Goal: Task Accomplishment & Management: Use online tool/utility

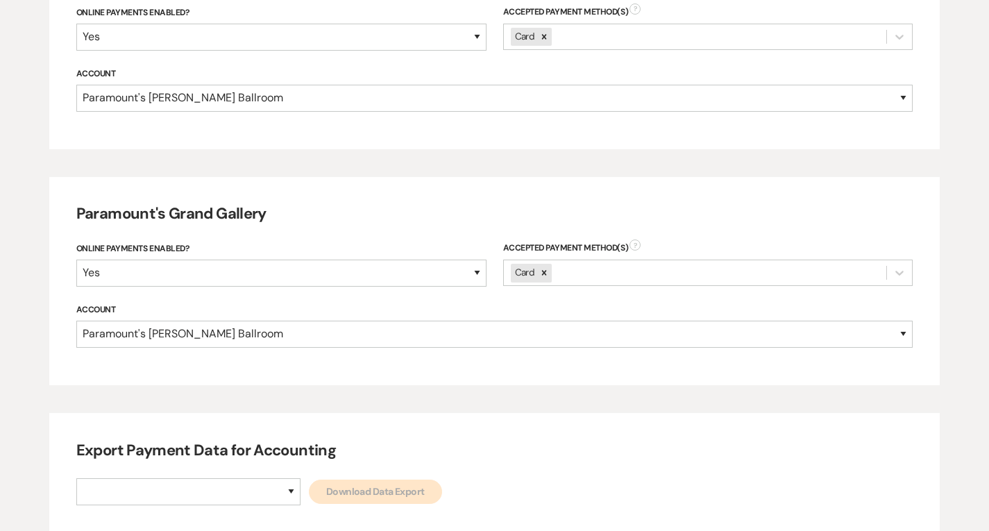
scroll to position [776, 0]
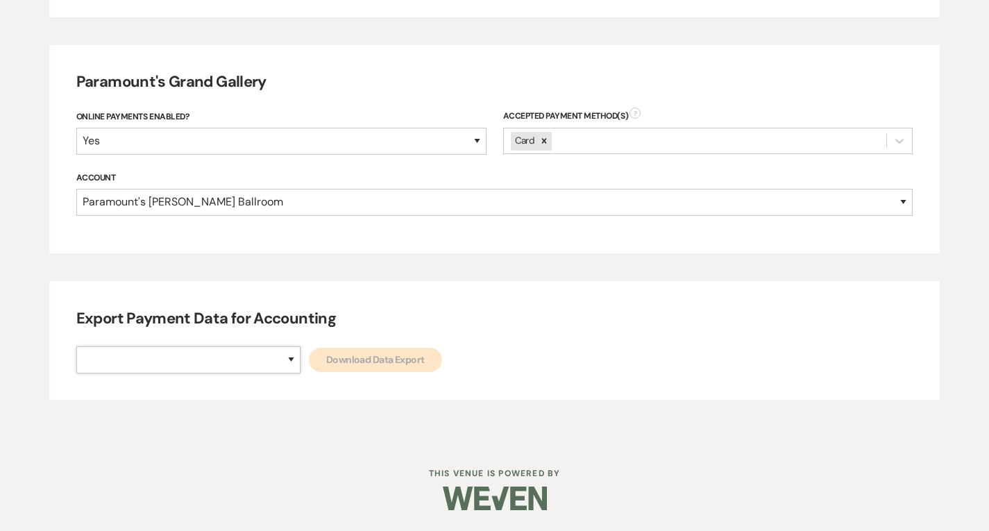
click at [230, 357] on select "Paramount's [PERSON_NAME] Ballroom Paramount's [GEOGRAPHIC_DATA]" at bounding box center [188, 359] width 224 height 27
select select "634"
click at [76, 346] on select "Paramount's [PERSON_NAME] Ballroom Paramount's [GEOGRAPHIC_DATA]" at bounding box center [188, 359] width 224 height 27
drag, startPoint x: 316, startPoint y: 377, endPoint x: 317, endPoint y: 361, distance: 15.3
click at [317, 375] on div "Export Payment Data for Accounting Paramount's [PERSON_NAME] Ballroom Paramount…" at bounding box center [494, 340] width 890 height 119
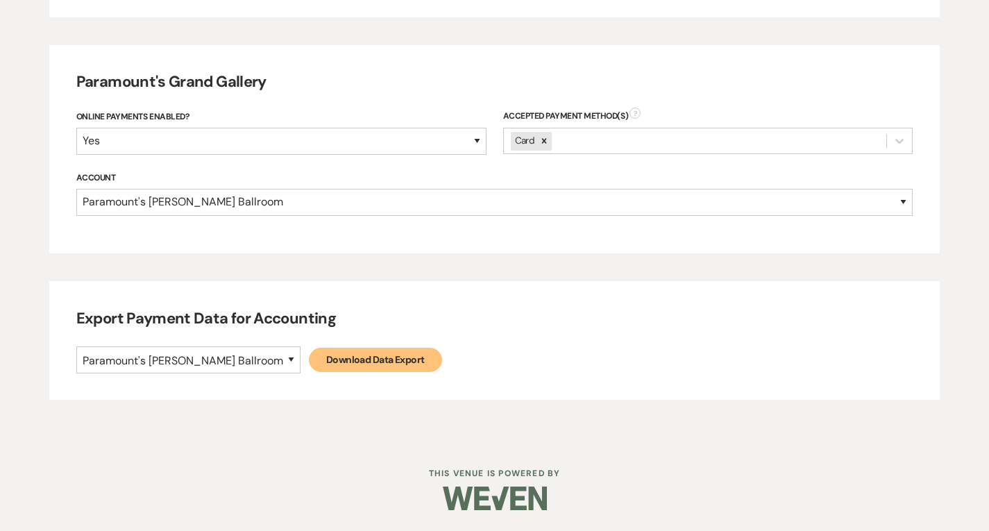
click at [317, 361] on link "Download Data Export" at bounding box center [375, 360] width 133 height 24
click at [242, 368] on select "Paramount's [PERSON_NAME] Ballroom Paramount's [GEOGRAPHIC_DATA]" at bounding box center [188, 359] width 224 height 27
select select "666"
click at [76, 346] on select "Paramount's [PERSON_NAME] Ballroom Paramount's [GEOGRAPHIC_DATA]" at bounding box center [188, 359] width 224 height 27
click at [309, 361] on link "Download Data Export" at bounding box center [375, 360] width 133 height 24
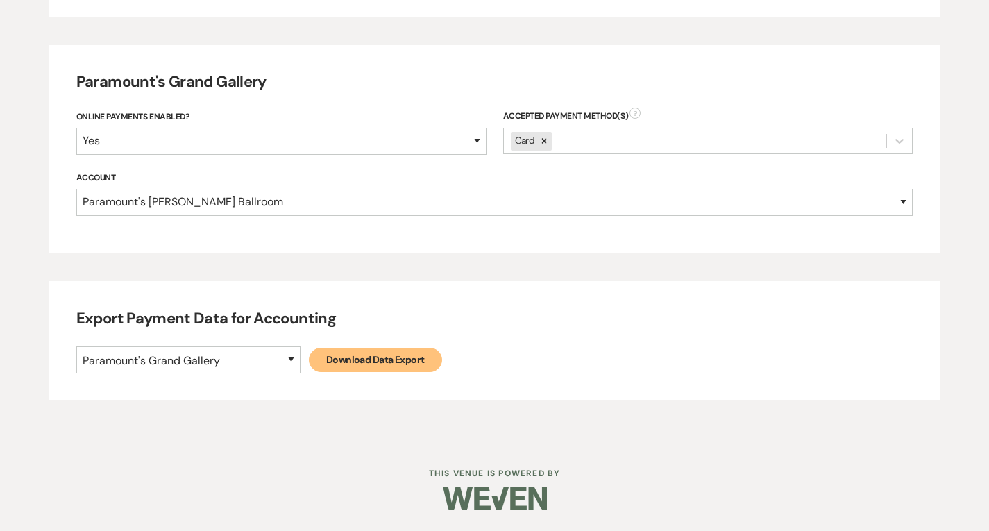
select select
